Goal: Task Accomplishment & Management: Manage account settings

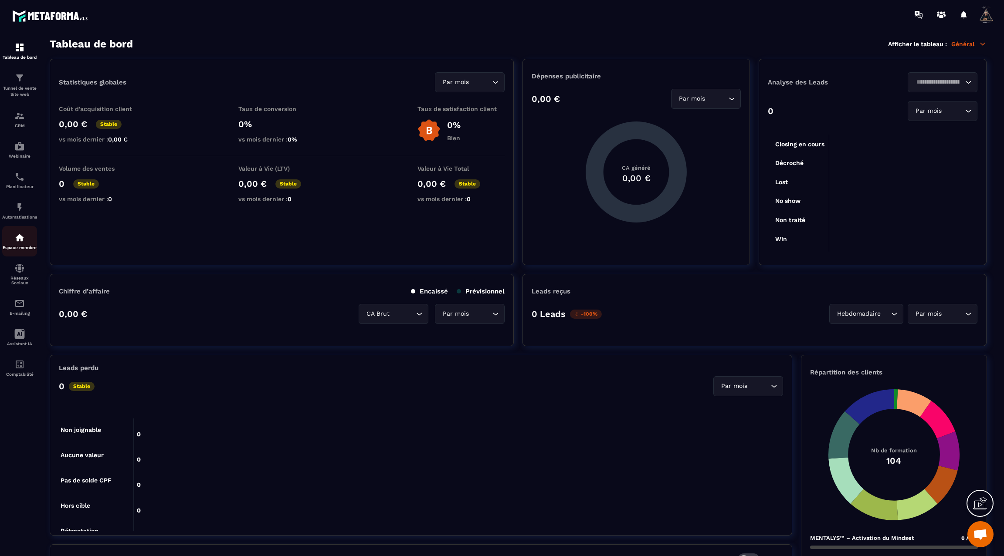
click at [17, 250] on div "Espace membre" at bounding box center [19, 241] width 35 height 17
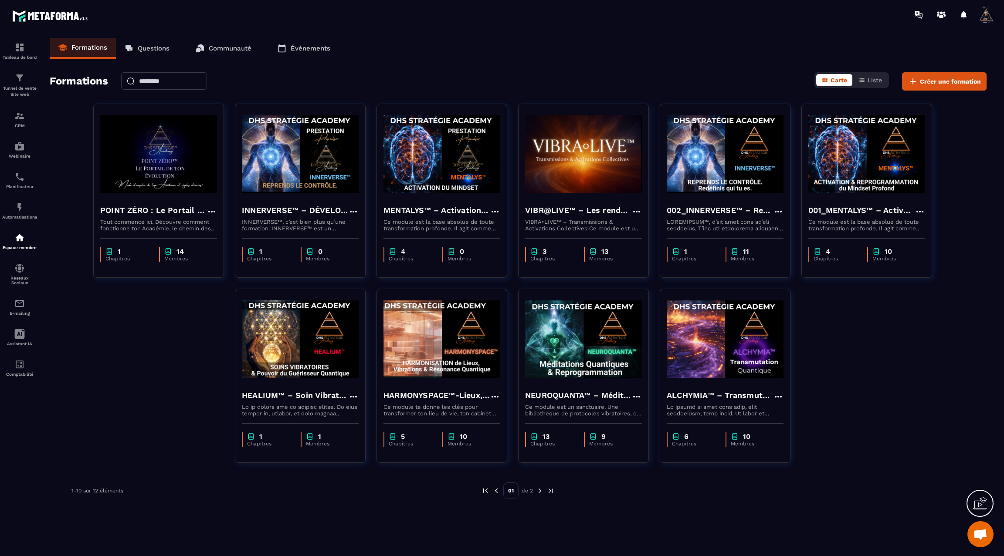
click at [538, 491] on img at bounding box center [540, 491] width 8 height 8
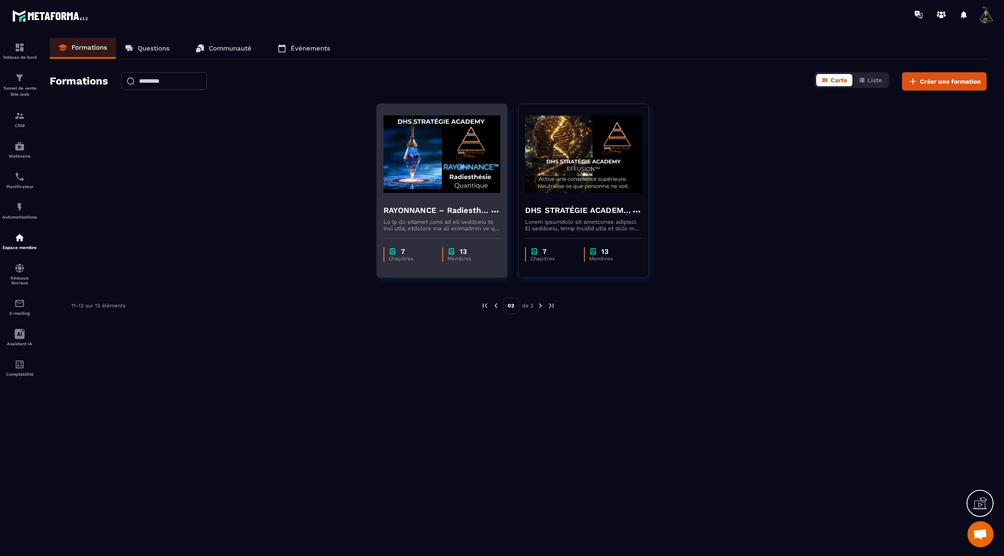
click at [422, 181] on img at bounding box center [441, 154] width 117 height 87
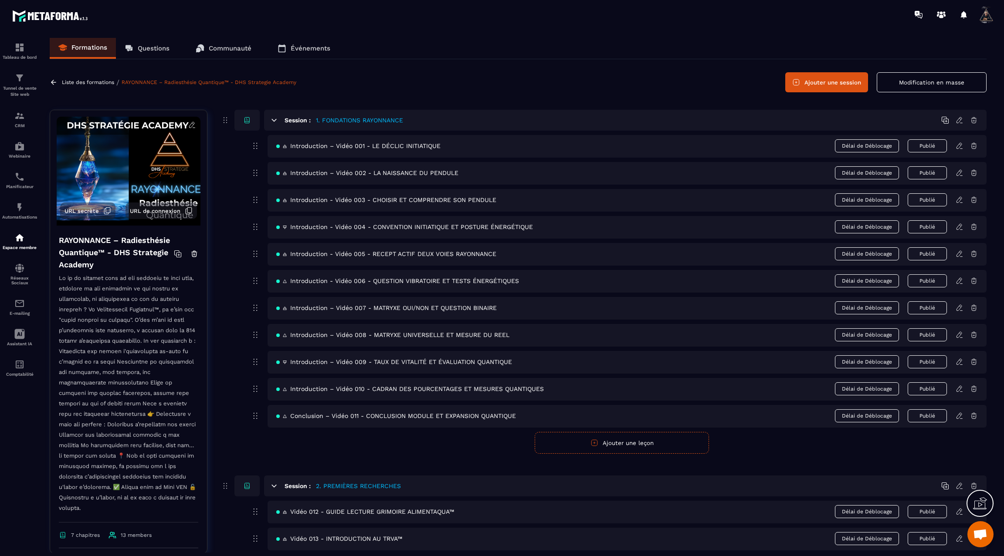
click at [911, 81] on button "Modification en masse" at bounding box center [932, 82] width 110 height 20
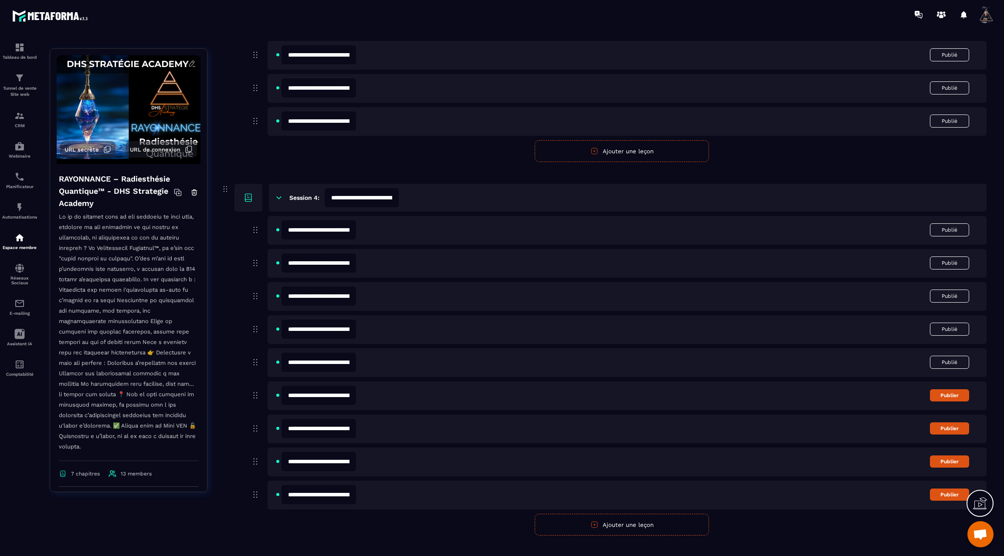
scroll to position [1182, 0]
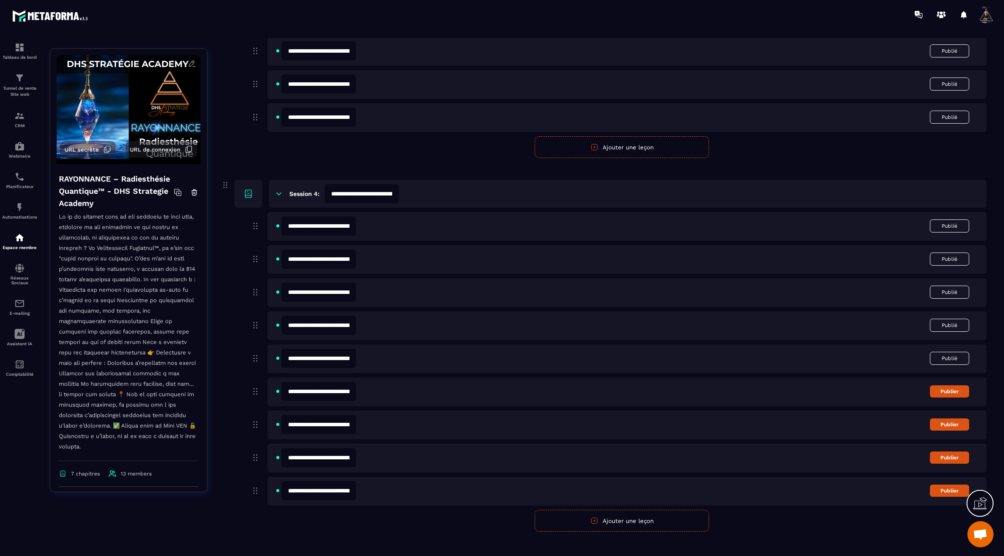
click at [317, 391] on input "**********" at bounding box center [318, 391] width 74 height 19
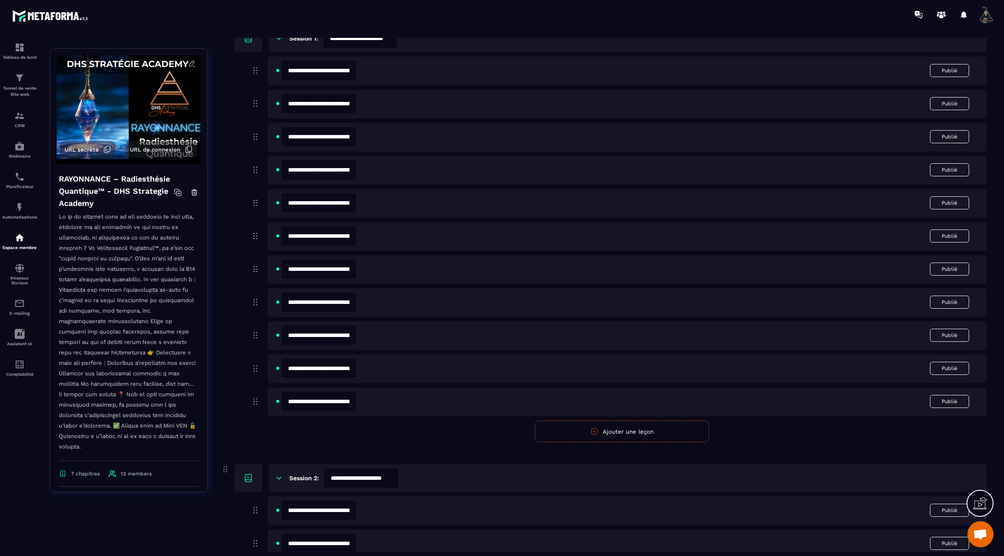
scroll to position [0, 0]
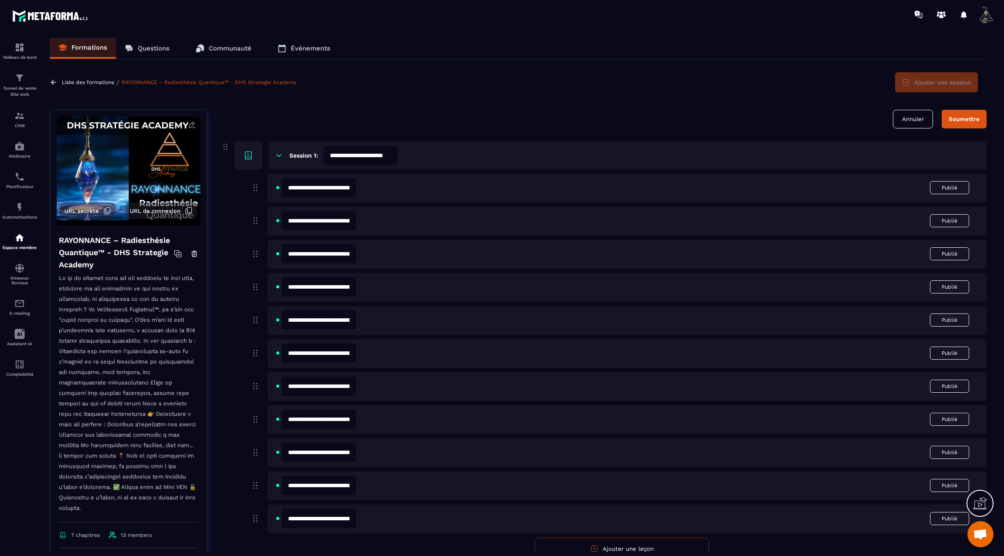
type input "**********"
click at [961, 122] on div "Soumettre" at bounding box center [963, 119] width 31 height 7
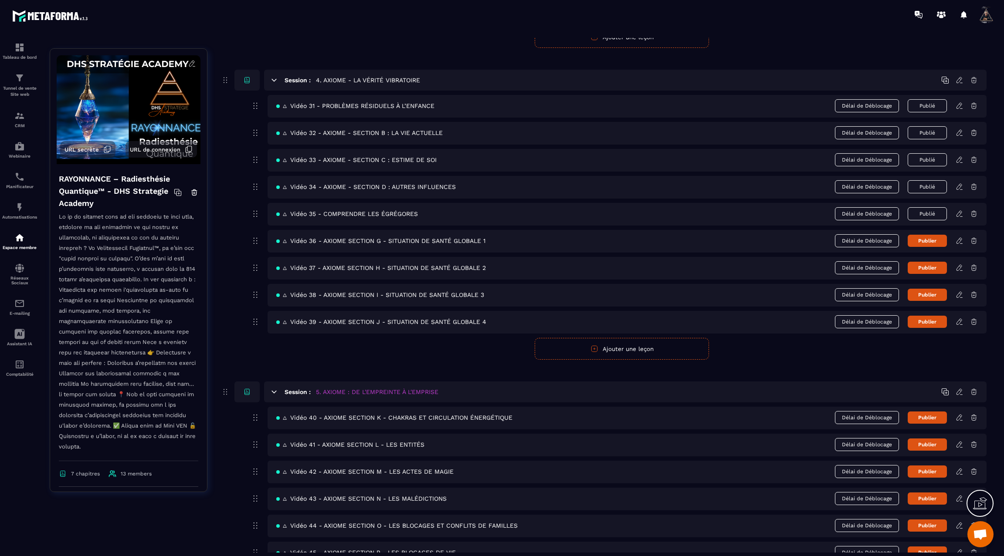
scroll to position [1072, 0]
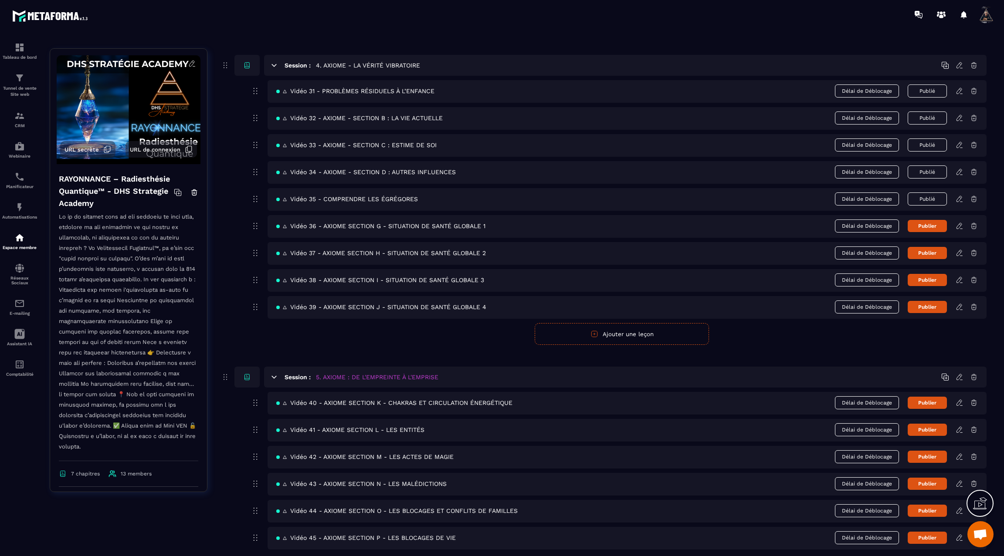
click at [961, 222] on icon at bounding box center [959, 226] width 8 height 8
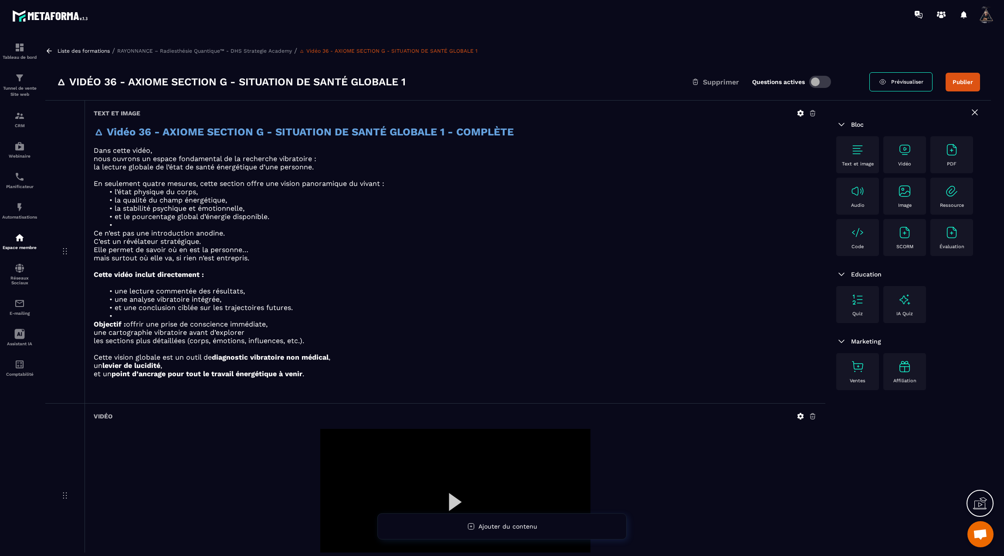
click at [53, 51] on link at bounding box center [50, 51] width 10 height 8
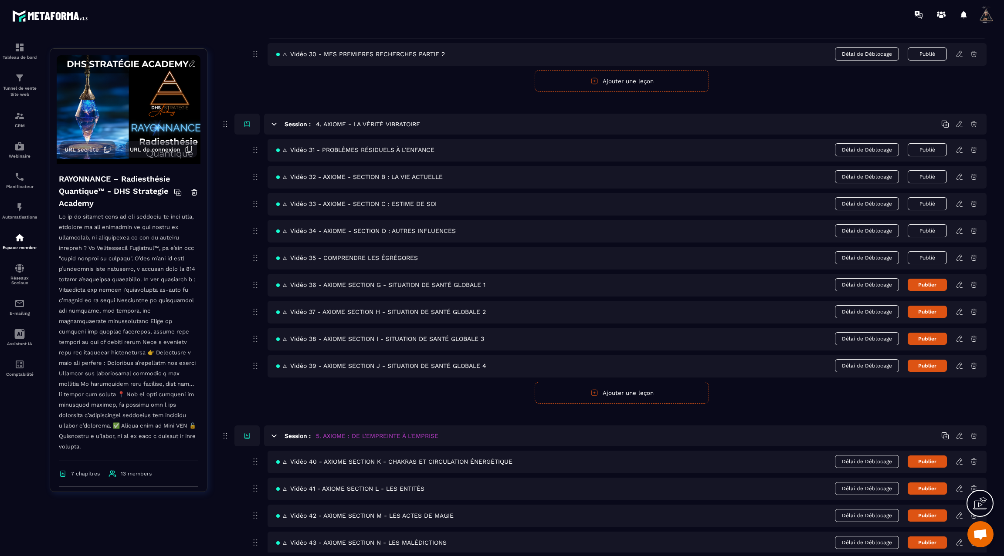
scroll to position [1128, 0]
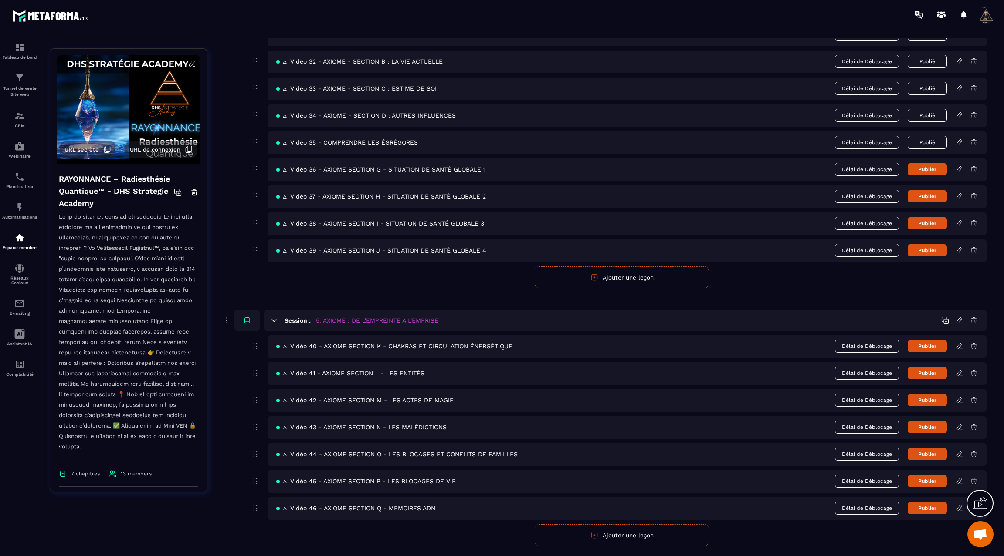
click at [959, 193] on icon at bounding box center [959, 197] width 8 height 8
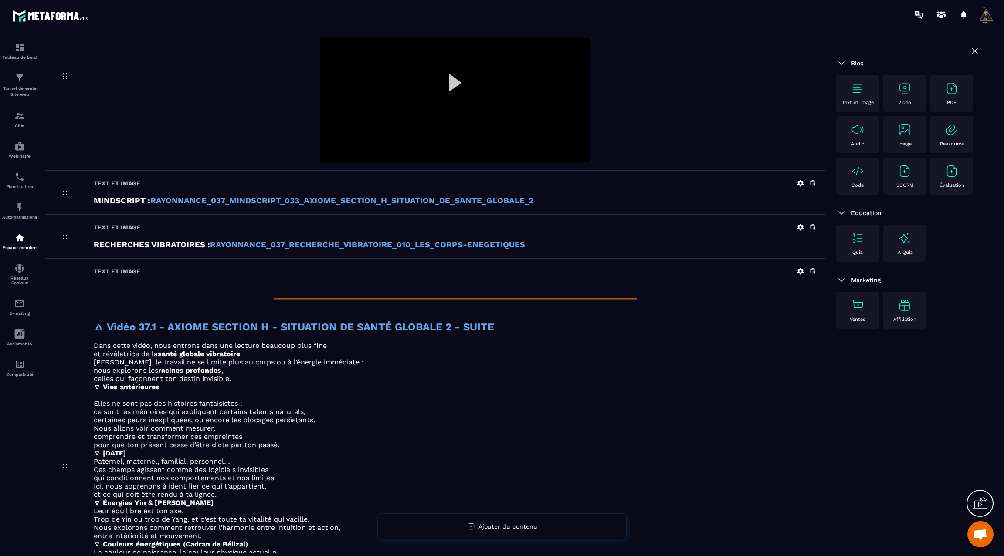
scroll to position [396, 0]
click at [477, 239] on strong "RAYONNANCE_037_RECHERCHE_VIBRATOIRE_010_LES_CORPS-ENEGETIQUES" at bounding box center [367, 244] width 315 height 10
